Goal: Task Accomplishment & Management: Manage account settings

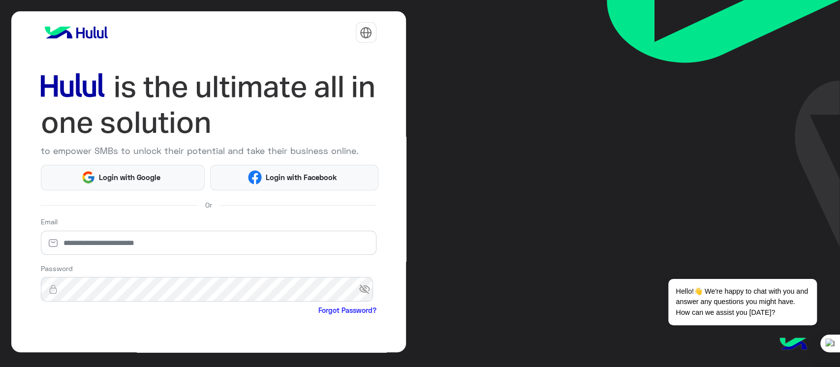
click at [464, 24] on div "to empower SMBs to unlock their potential and take their business online. Login…" at bounding box center [420, 183] width 840 height 367
click at [271, 172] on span "Login with Facebook" at bounding box center [301, 177] width 79 height 11
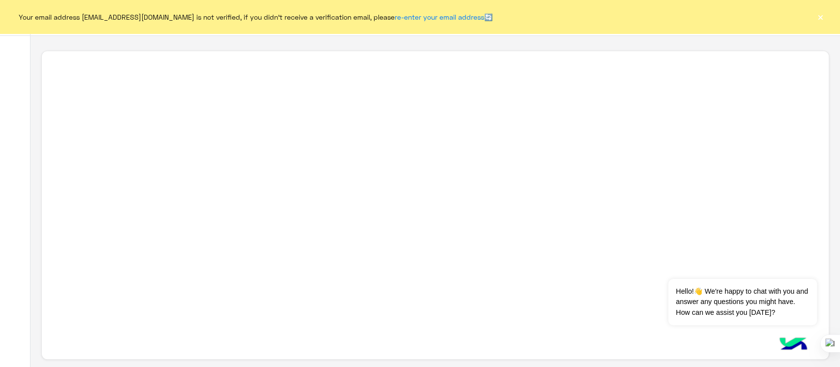
click at [821, 22] on button "×" at bounding box center [821, 17] width 10 height 10
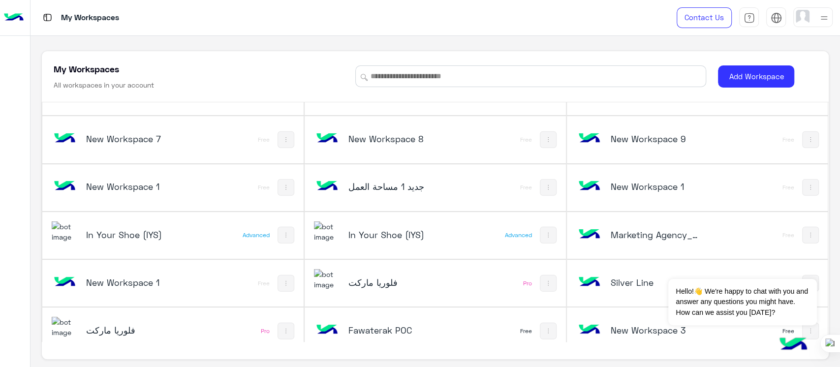
scroll to position [1957, 0]
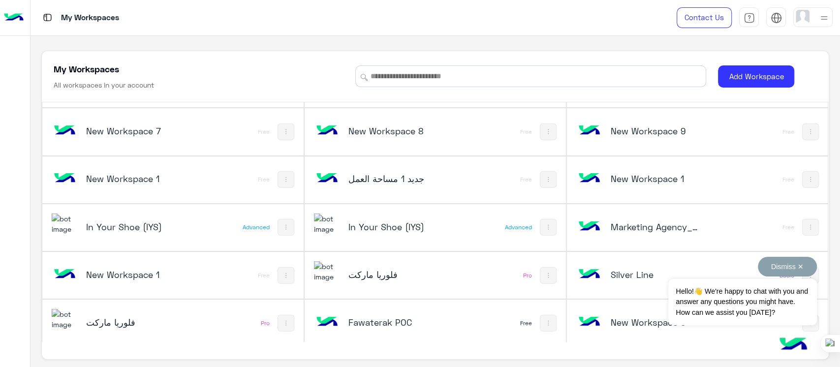
click at [802, 268] on button "Dismiss ✕" at bounding box center [787, 267] width 59 height 20
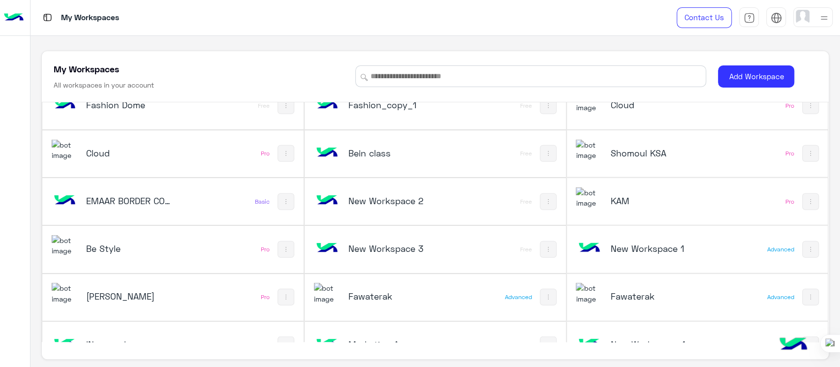
scroll to position [1643, 0]
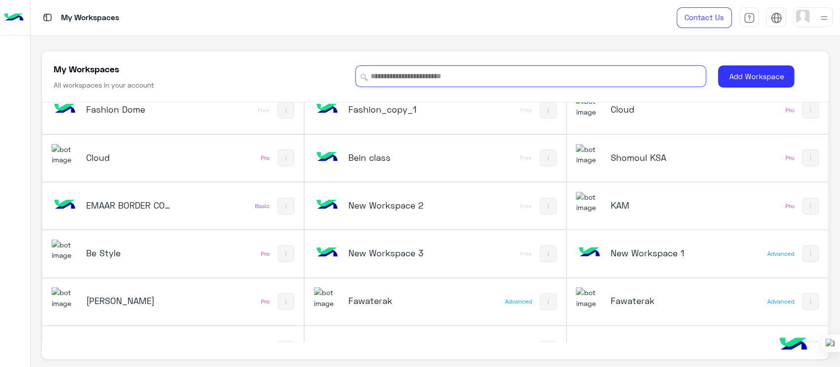
click at [417, 79] on input at bounding box center [530, 76] width 351 height 22
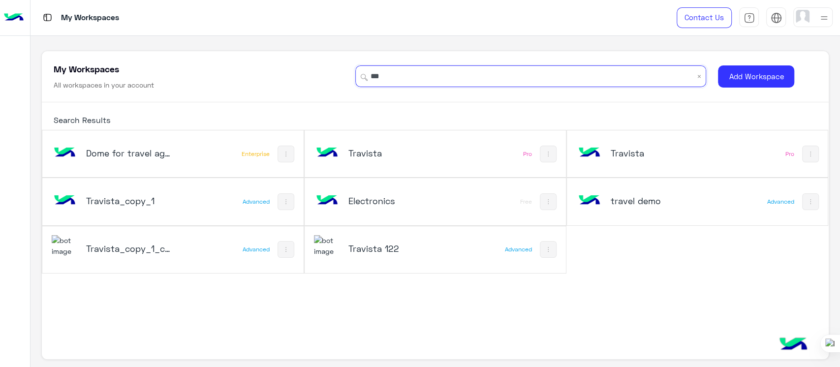
scroll to position [0, 0]
type input "****"
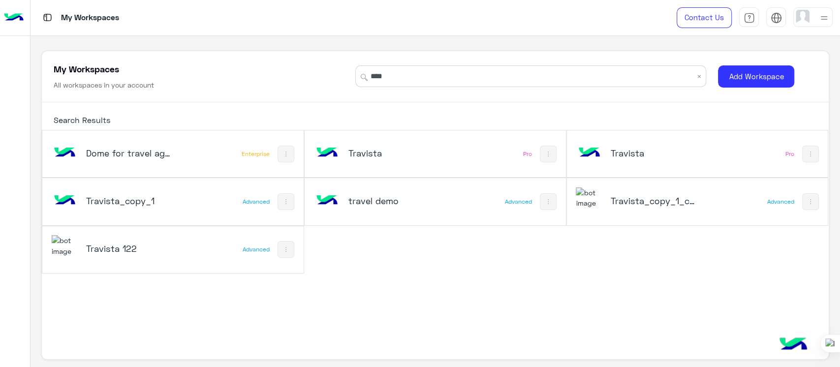
click at [393, 148] on h5 "Travista" at bounding box center [392, 153] width 88 height 12
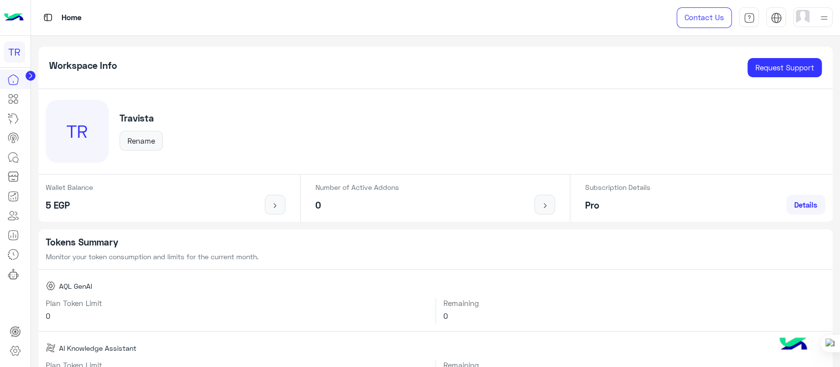
click at [120, 49] on div "Workspace Info Request Support" at bounding box center [435, 68] width 795 height 42
click at [13, 100] on icon at bounding box center [13, 99] width 12 height 12
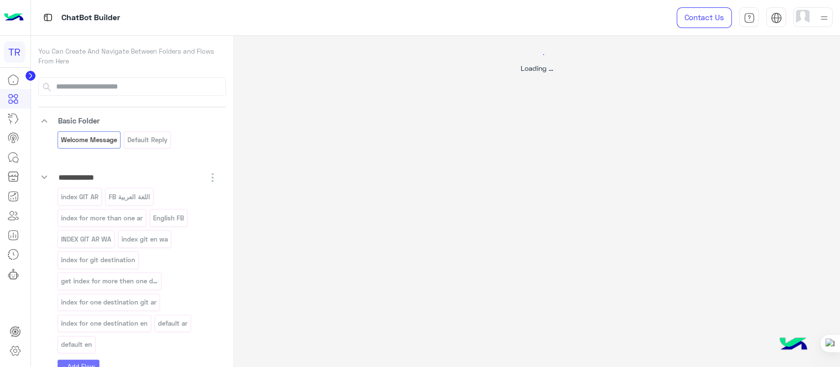
select select "*"
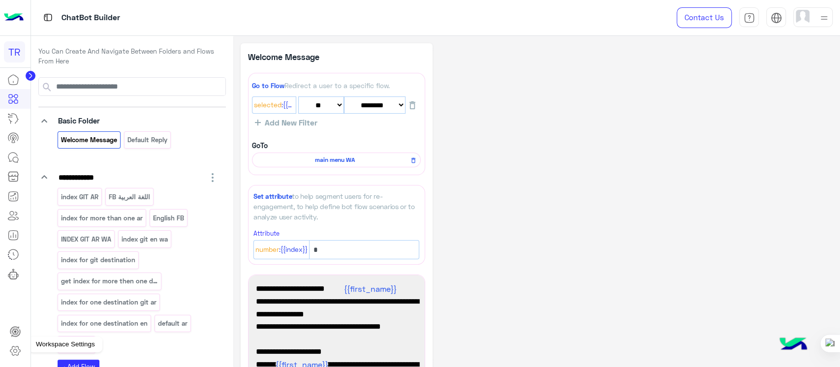
click at [16, 352] on icon at bounding box center [15, 351] width 12 height 12
click at [17, 350] on icon at bounding box center [15, 351] width 12 height 12
click at [17, 352] on icon at bounding box center [15, 351] width 12 height 12
click at [7, 347] on link at bounding box center [15, 351] width 27 height 20
click at [10, 349] on link at bounding box center [15, 351] width 27 height 20
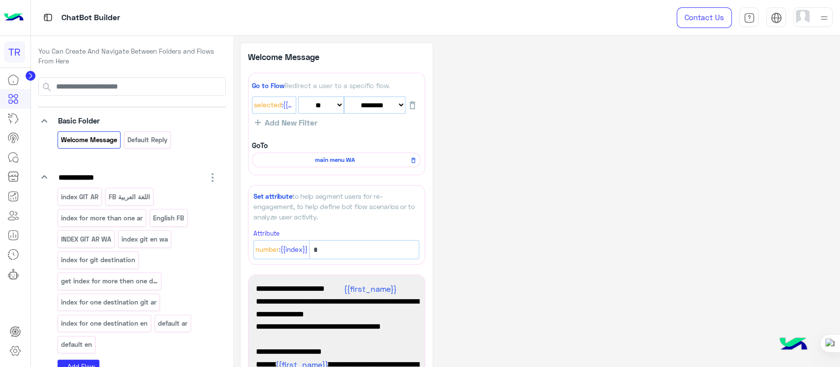
click at [18, 352] on icon at bounding box center [15, 351] width 10 height 9
click at [18, 352] on icon at bounding box center [15, 351] width 12 height 12
click at [12, 350] on icon at bounding box center [15, 351] width 12 height 12
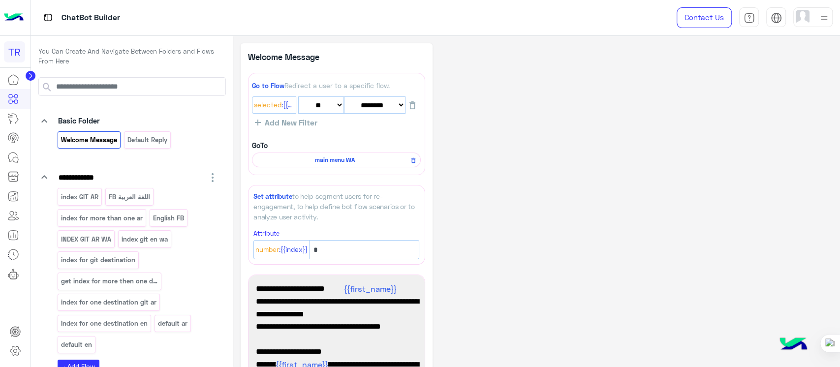
click at [12, 350] on icon at bounding box center [15, 351] width 12 height 12
click at [17, 352] on icon at bounding box center [15, 351] width 12 height 12
click at [10, 357] on link at bounding box center [15, 351] width 27 height 20
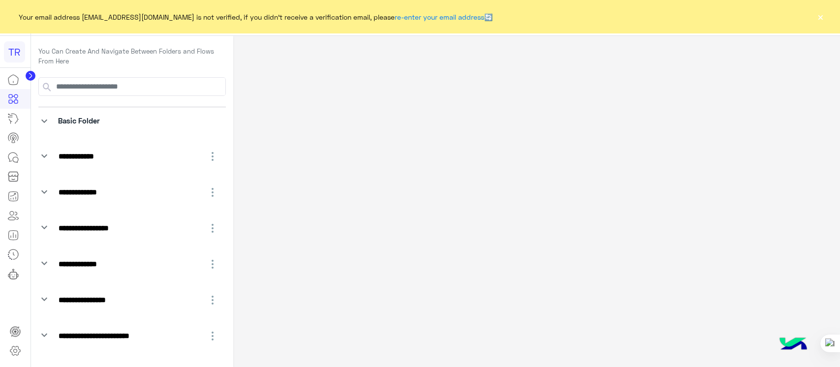
select select "*"
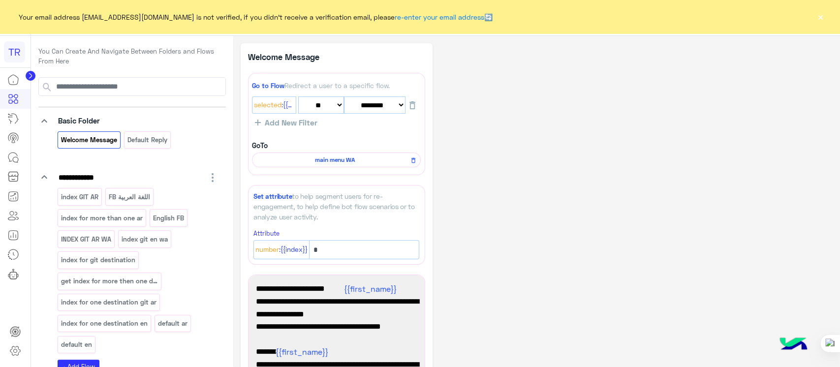
click at [822, 15] on button "×" at bounding box center [821, 17] width 10 height 10
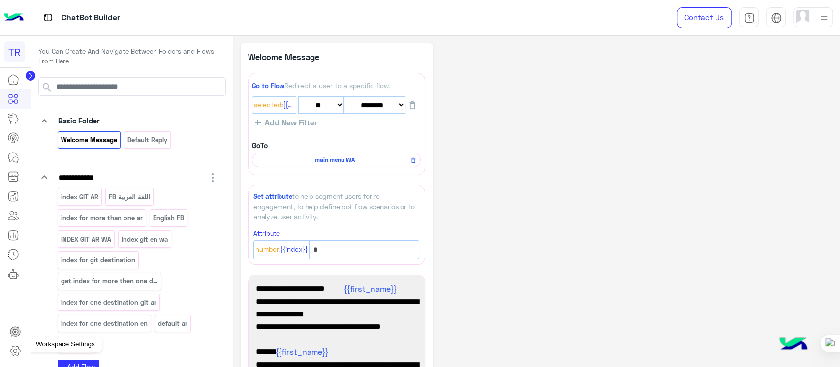
drag, startPoint x: 8, startPoint y: 356, endPoint x: 12, endPoint y: 348, distance: 8.8
click at [9, 356] on link at bounding box center [15, 351] width 27 height 20
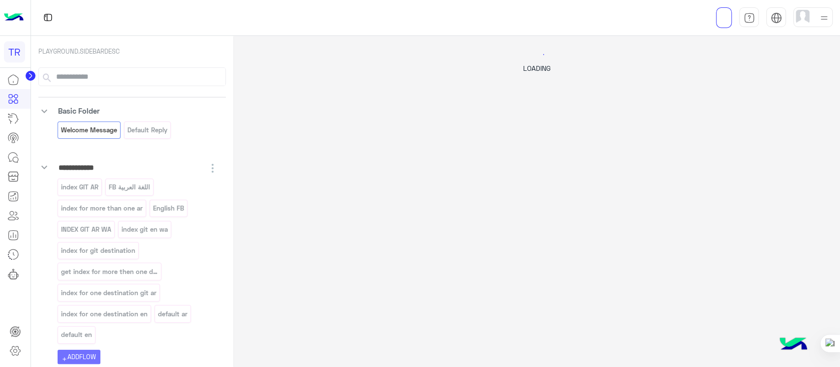
select select "*"
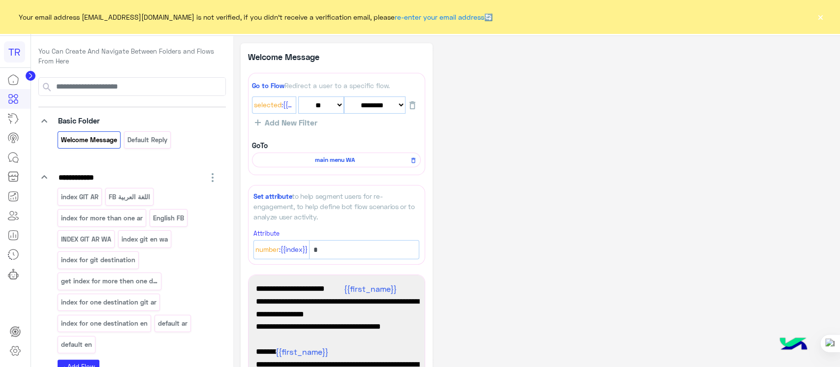
click at [818, 16] on button "×" at bounding box center [821, 17] width 10 height 10
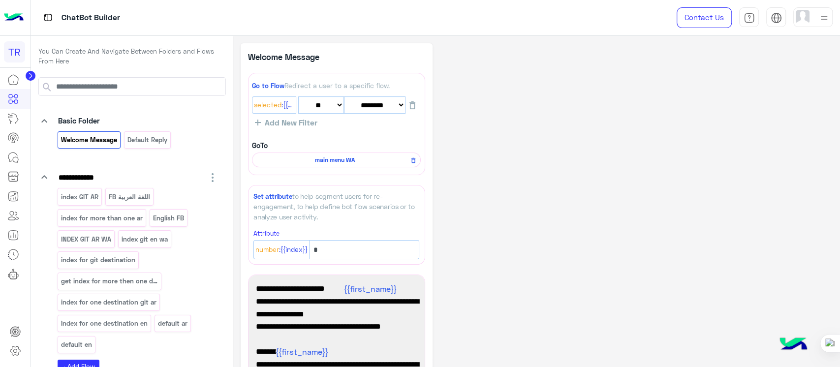
click at [21, 353] on icon at bounding box center [15, 351] width 12 height 12
click at [21, 354] on link at bounding box center [15, 351] width 27 height 20
click at [17, 357] on link at bounding box center [15, 351] width 27 height 20
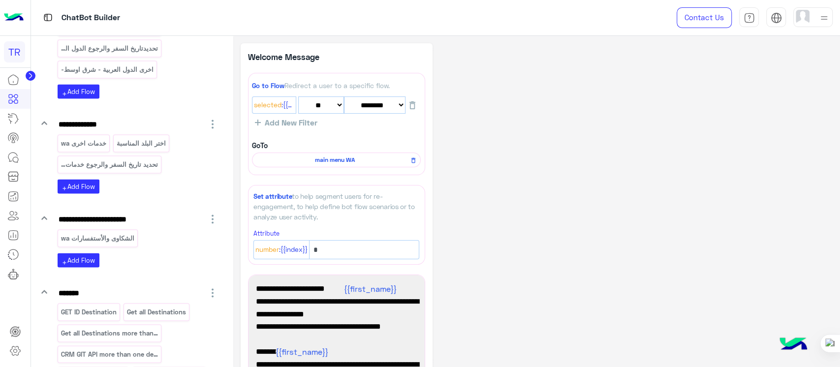
scroll to position [6579, 0]
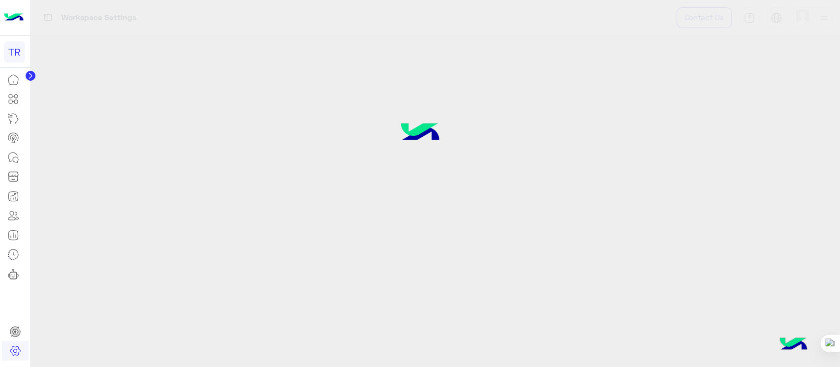
drag, startPoint x: 230, startPoint y: 43, endPoint x: 228, endPoint y: 376, distance: 332.7
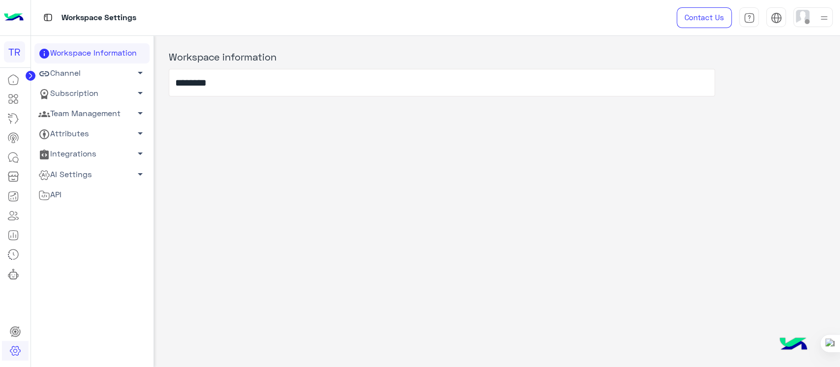
click at [78, 94] on link "Subscription arrow_drop_down" at bounding box center [91, 94] width 115 height 20
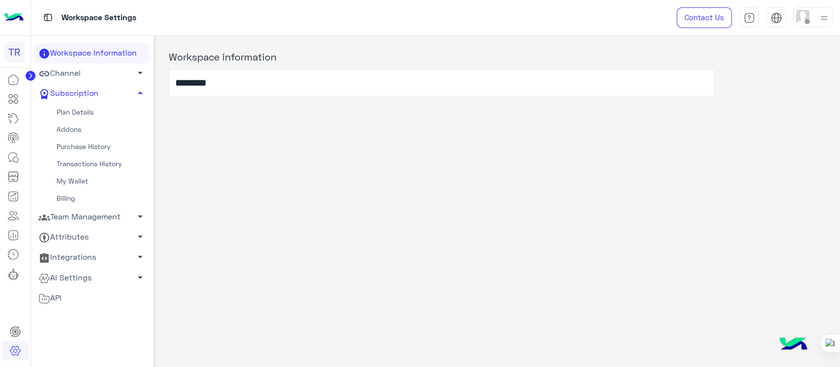
click at [71, 215] on link "Team Management arrow_drop_down" at bounding box center [91, 217] width 115 height 20
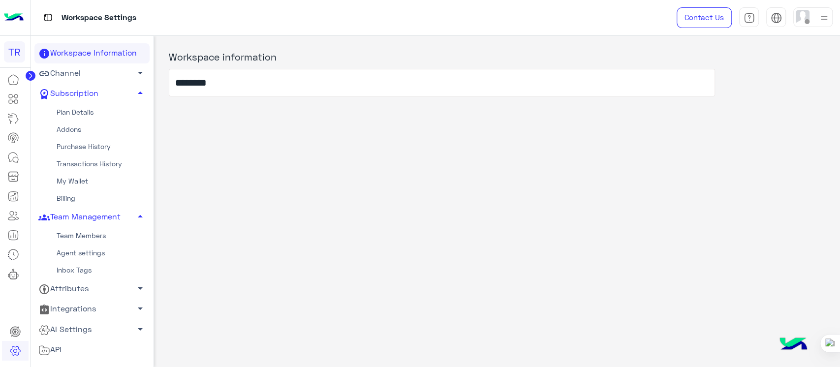
click at [85, 238] on link "Team Members" at bounding box center [91, 235] width 115 height 17
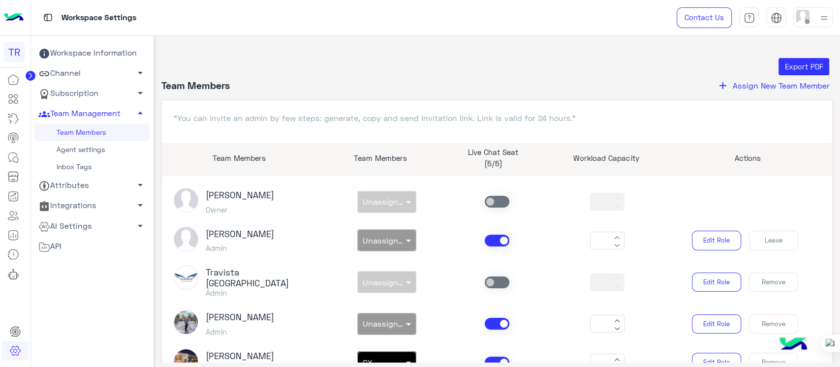
click at [727, 89] on button "add Assign New Team Member" at bounding box center [773, 85] width 119 height 13
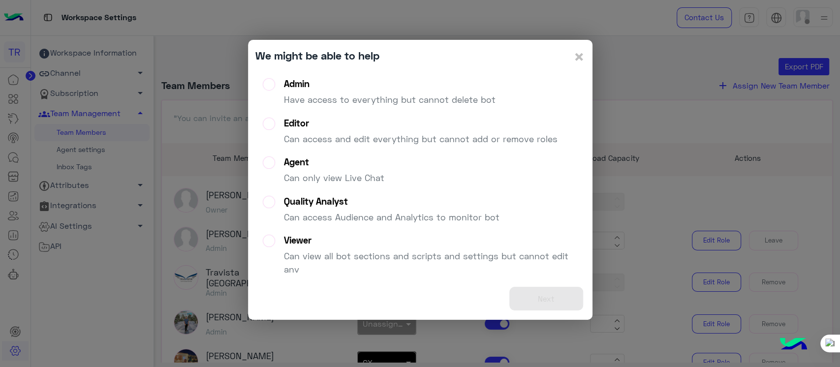
click at [270, 86] on label "Admin Have access to everything but cannot delete bot" at bounding box center [379, 95] width 233 height 35
click at [542, 301] on button "Next" at bounding box center [546, 299] width 74 height 24
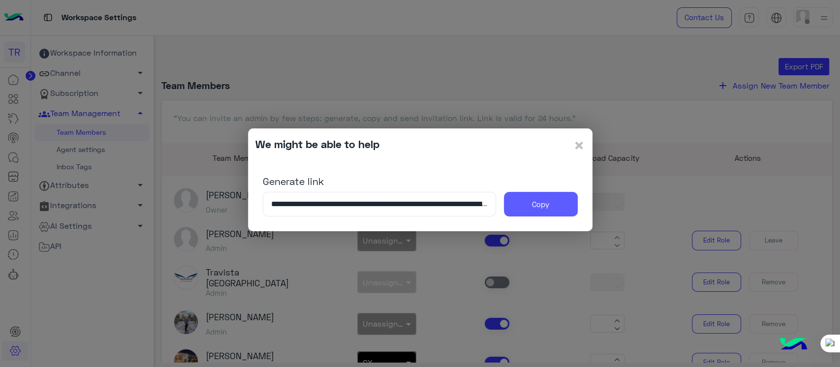
click at [530, 202] on button "Copy" at bounding box center [541, 204] width 74 height 25
click at [544, 210] on button "Copy" at bounding box center [541, 204] width 74 height 25
click at [582, 147] on span "×" at bounding box center [579, 145] width 12 height 22
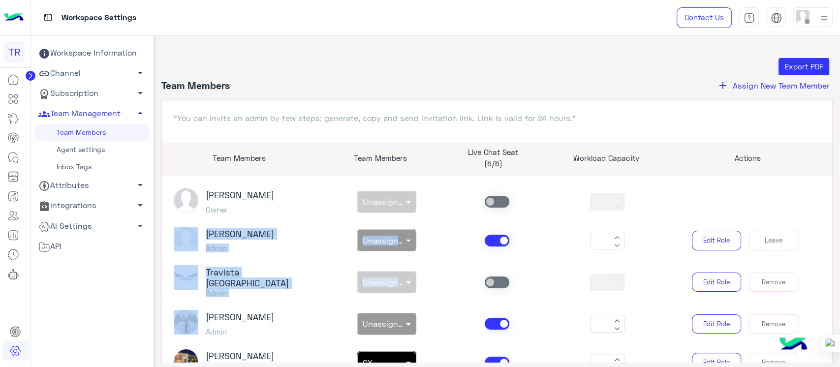
drag, startPoint x: 826, startPoint y: 204, endPoint x: 819, endPoint y: 241, distance: 37.2
click at [819, 241] on article "Sabrin Shawky Owner non × Unassigned team ** Sabrin Shawky Admin non × Unassign…" at bounding box center [497, 299] width 671 height 246
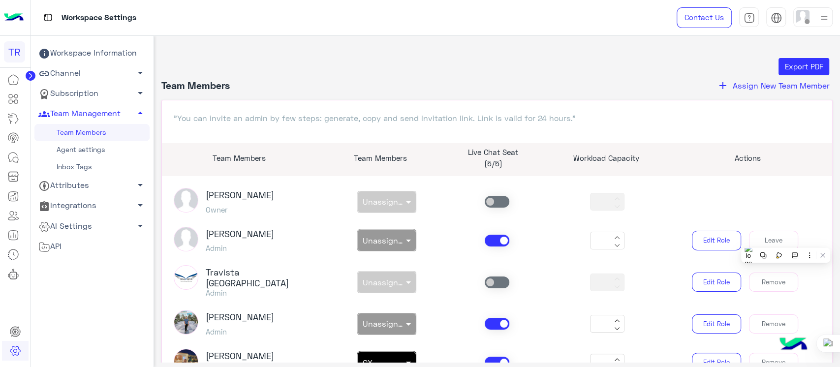
click at [791, 203] on div "Sabrin Shawky Owner non × Unassigned team **" at bounding box center [497, 202] width 662 height 28
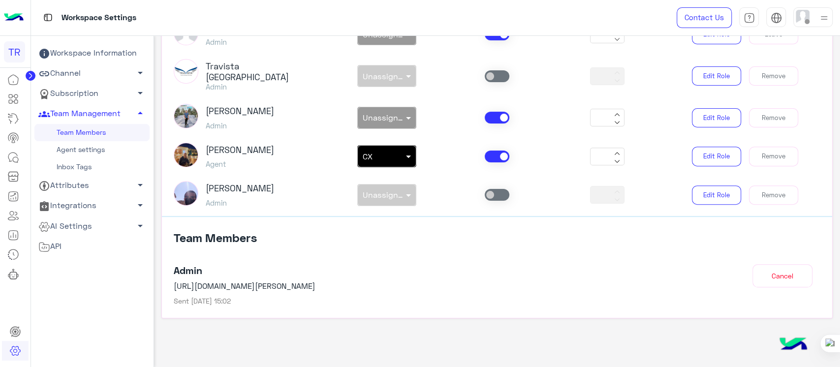
drag, startPoint x: 839, startPoint y: 171, endPoint x: 839, endPoint y: 108, distance: 62.5
click at [840, 108] on div at bounding box center [840, 183] width 0 height 367
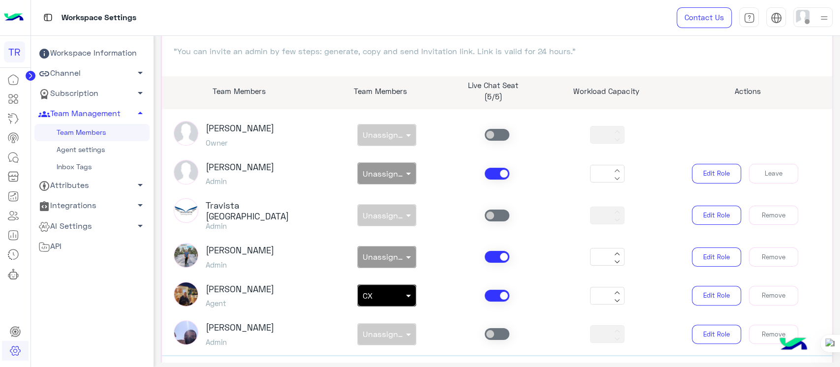
scroll to position [58, 0]
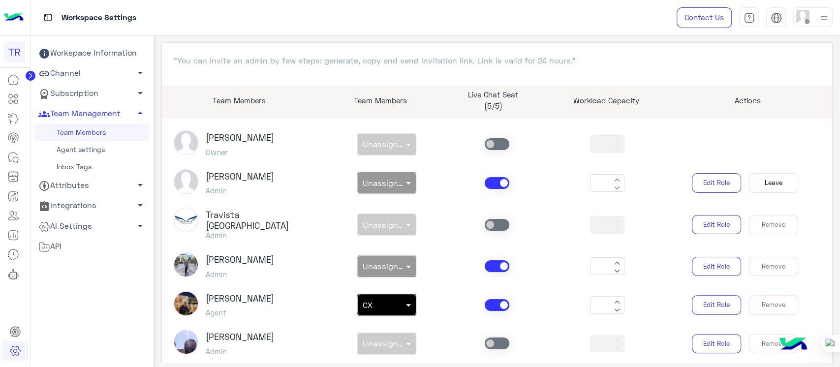
click at [767, 183] on button "Leave" at bounding box center [773, 183] width 49 height 20
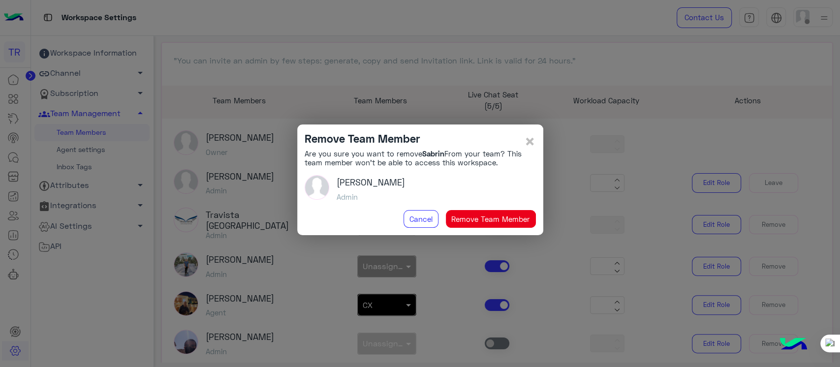
click at [490, 218] on button "Remove Team Member" at bounding box center [491, 219] width 90 height 18
type input "**"
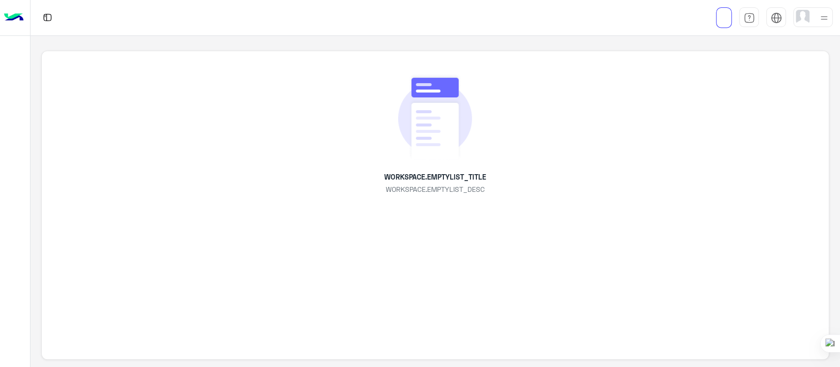
click at [9, 12] on img at bounding box center [14, 17] width 20 height 21
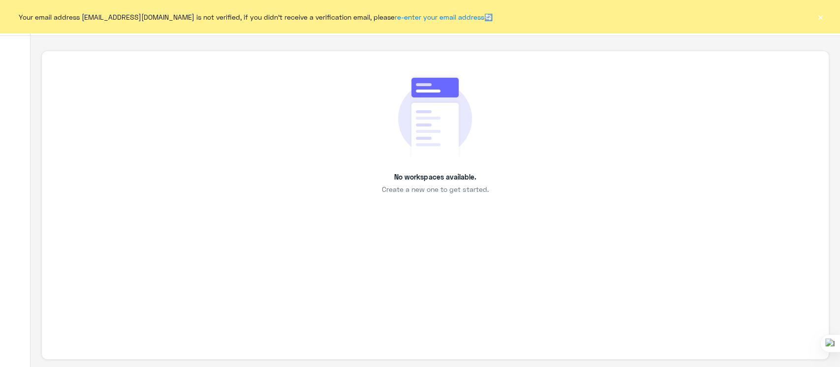
click at [823, 16] on button "×" at bounding box center [821, 17] width 10 height 10
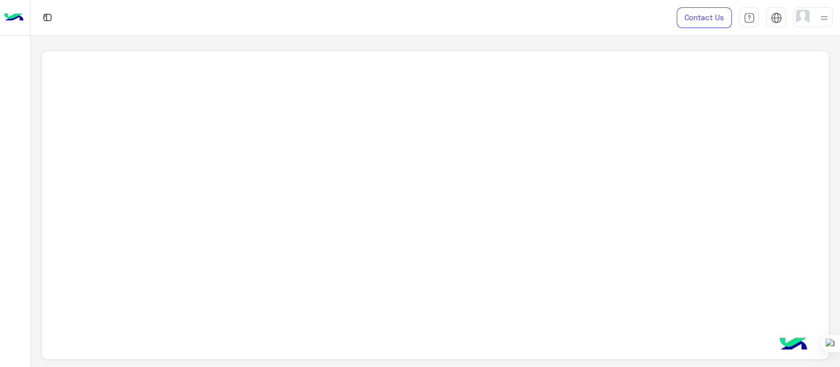
click at [809, 18] on div at bounding box center [812, 17] width 39 height 20
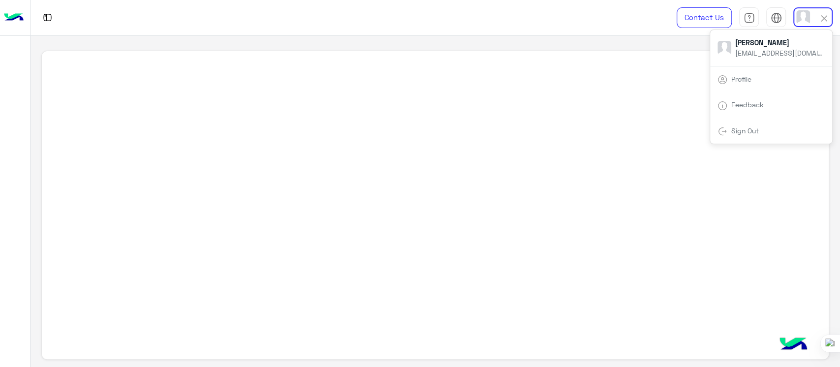
click at [549, 40] on div at bounding box center [436, 202] width 810 height 332
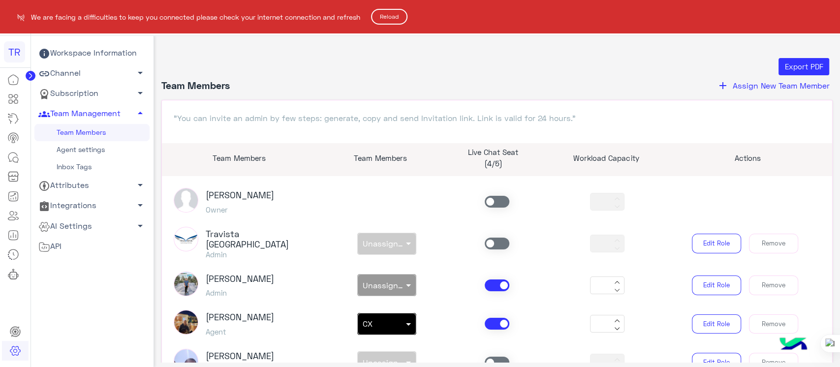
click at [390, 21] on button "Reload" at bounding box center [389, 17] width 36 height 16
